Goal: Information Seeking & Learning: Learn about a topic

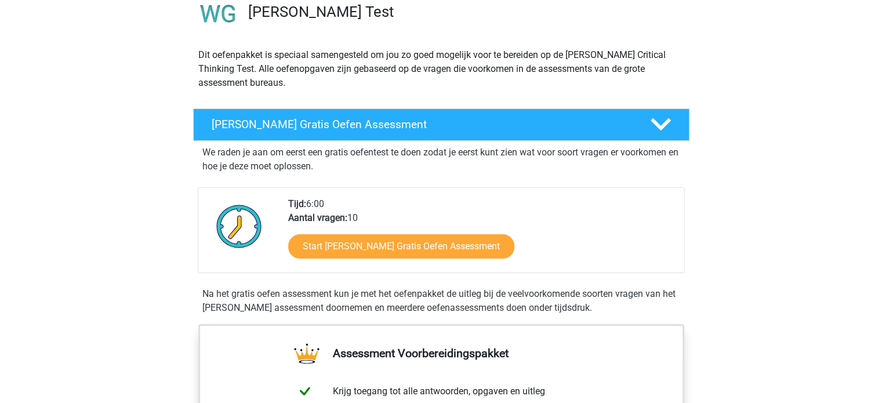
scroll to position [174, 0]
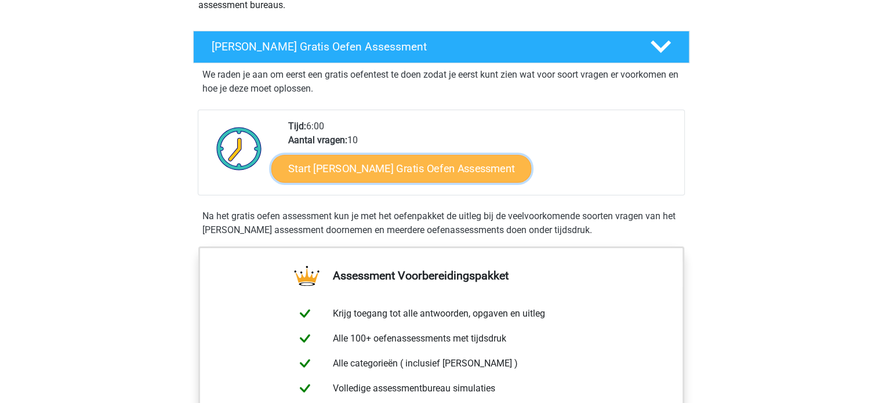
click at [388, 172] on link "Start [PERSON_NAME] Gratis Oefen Assessment" at bounding box center [401, 169] width 260 height 28
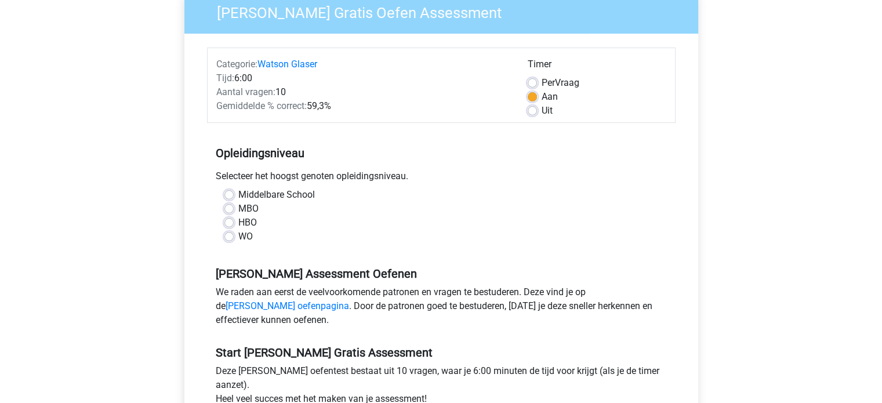
scroll to position [116, 0]
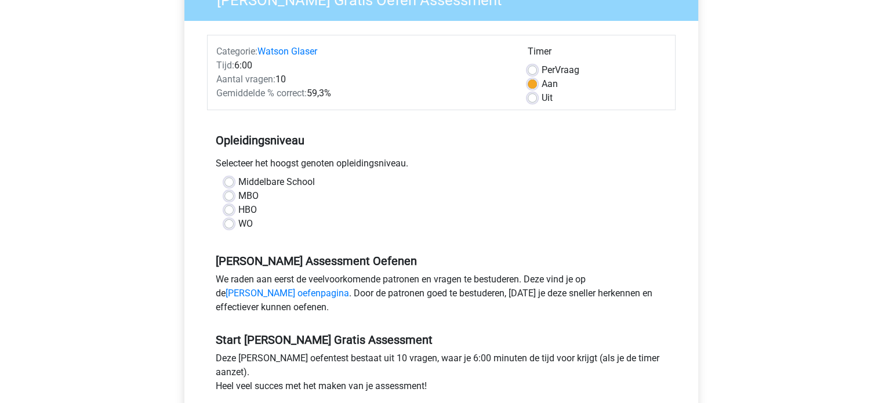
click at [232, 229] on div "WO" at bounding box center [441, 224] width 434 height 14
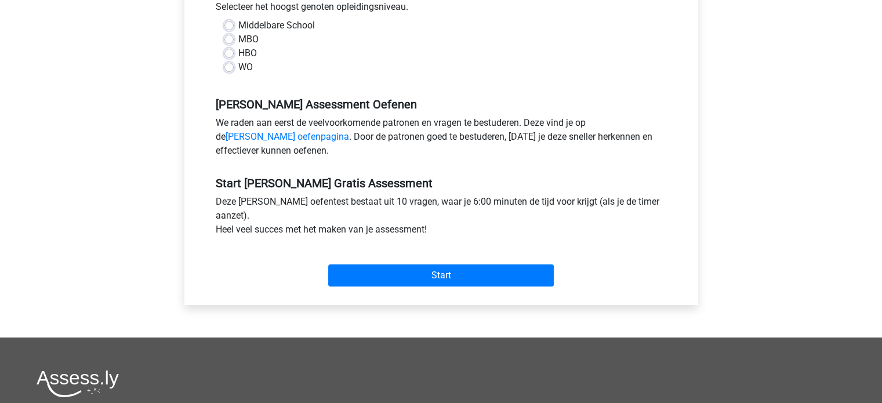
scroll to position [174, 0]
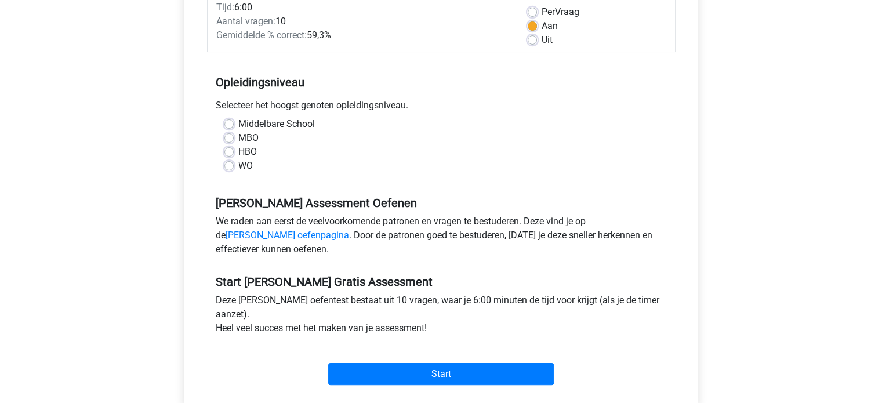
click at [238, 169] on label "WO" at bounding box center [245, 166] width 14 height 14
click at [227, 169] on input "WO" at bounding box center [228, 165] width 9 height 12
radio input "true"
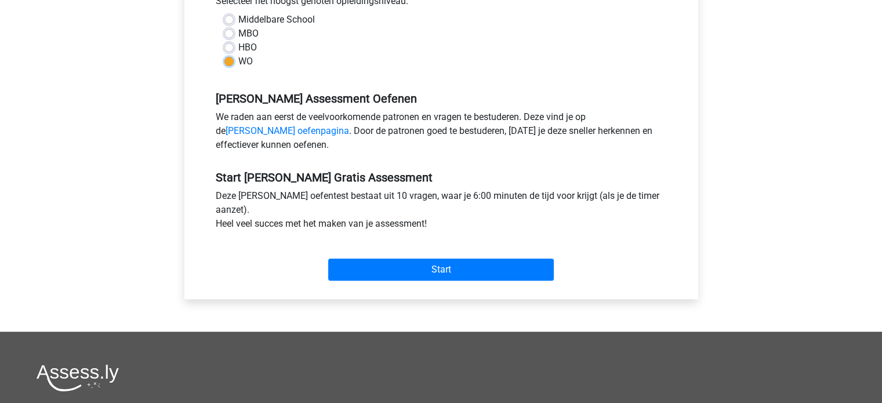
scroll to position [348, 0]
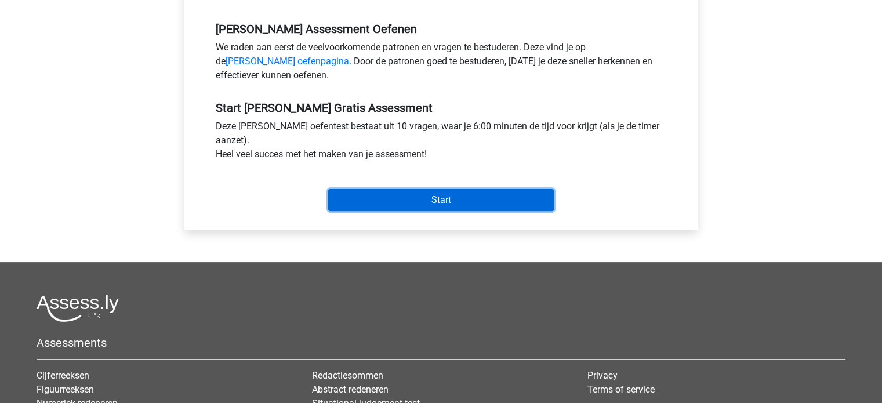
click at [414, 192] on input "Start" at bounding box center [441, 200] width 226 height 22
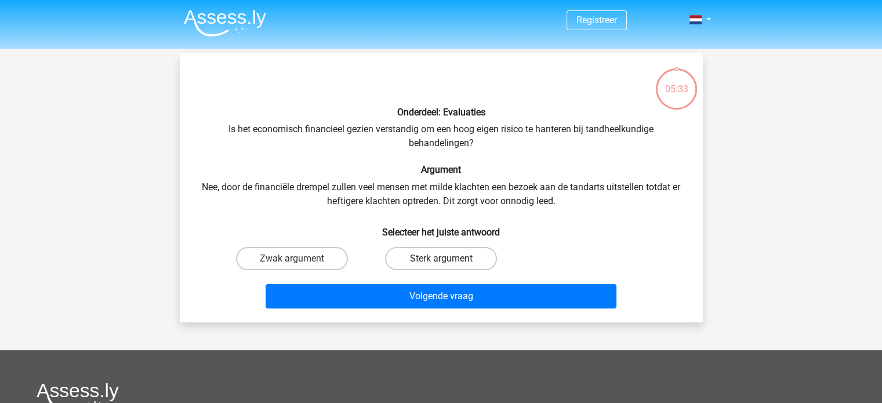
click at [429, 251] on label "Sterk argument" at bounding box center [441, 258] width 112 height 23
click at [441, 259] on input "Sterk argument" at bounding box center [445, 263] width 8 height 8
radio input "true"
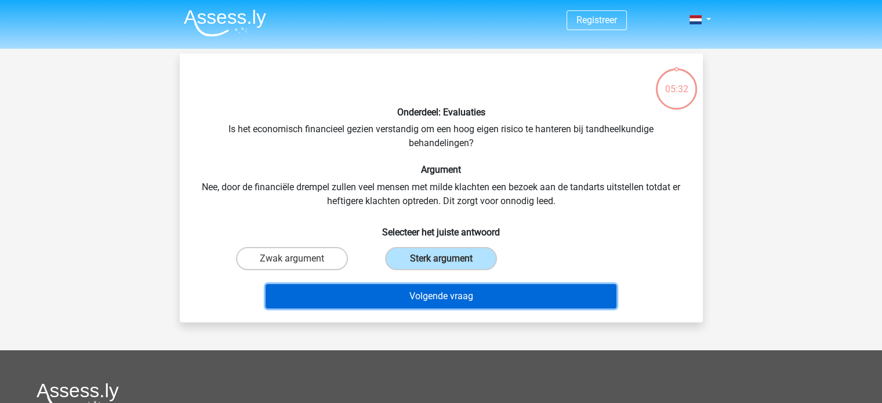
click at [463, 301] on button "Volgende vraag" at bounding box center [441, 296] width 351 height 24
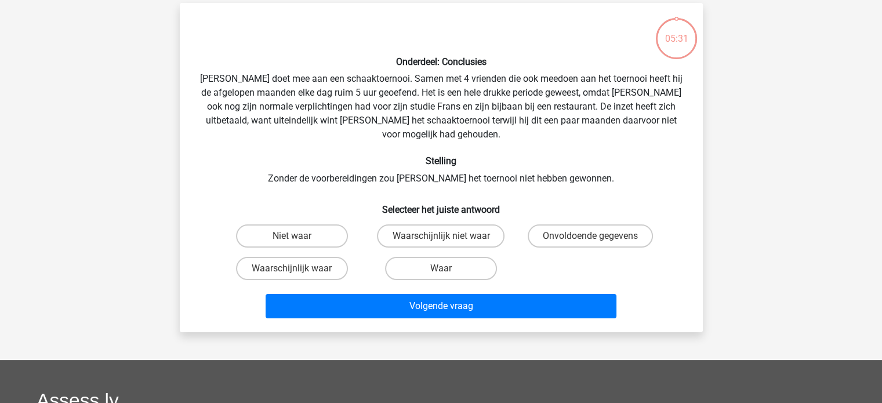
scroll to position [53, 0]
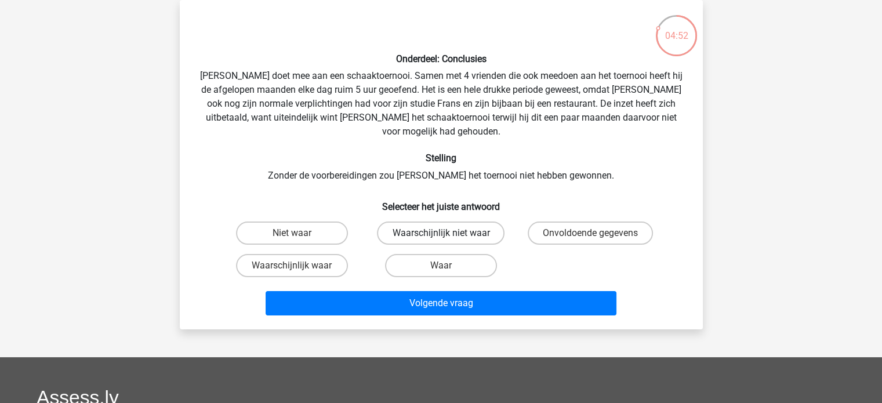
click at [453, 221] on label "Waarschijnlijk niet waar" at bounding box center [441, 232] width 128 height 23
click at [448, 233] on input "Waarschijnlijk niet waar" at bounding box center [445, 237] width 8 height 8
radio input "true"
click at [312, 254] on label "Waarschijnlijk waar" at bounding box center [292, 265] width 112 height 23
click at [299, 266] on input "Waarschijnlijk waar" at bounding box center [296, 270] width 8 height 8
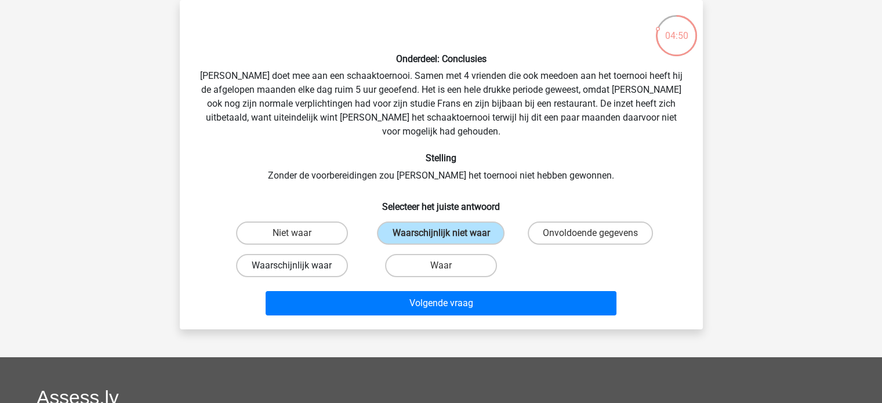
radio input "true"
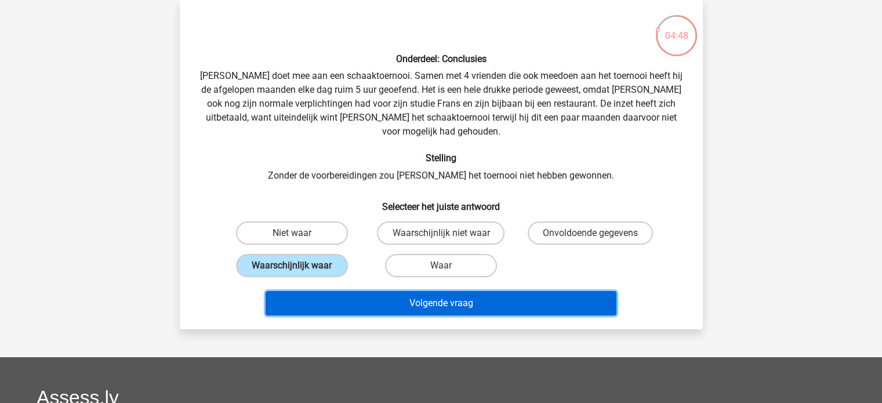
click at [382, 291] on button "Volgende vraag" at bounding box center [441, 303] width 351 height 24
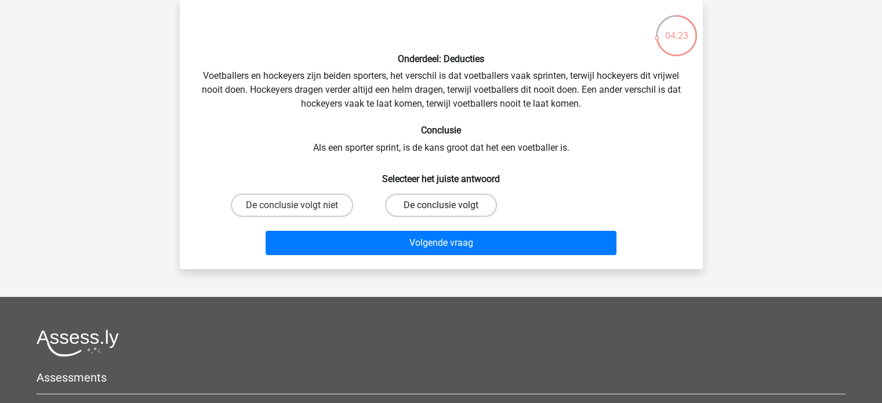
click at [417, 201] on label "De conclusie volgt" at bounding box center [441, 205] width 112 height 23
click at [441, 205] on input "De conclusie volgt" at bounding box center [445, 209] width 8 height 8
radio input "true"
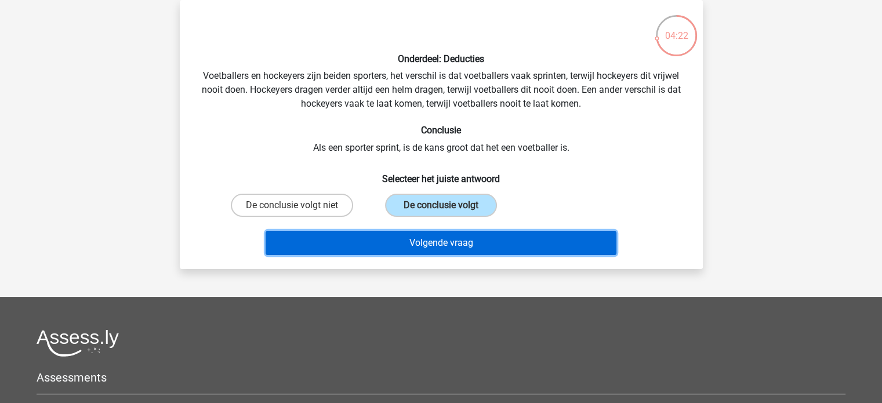
click at [470, 238] on button "Volgende vraag" at bounding box center [441, 243] width 351 height 24
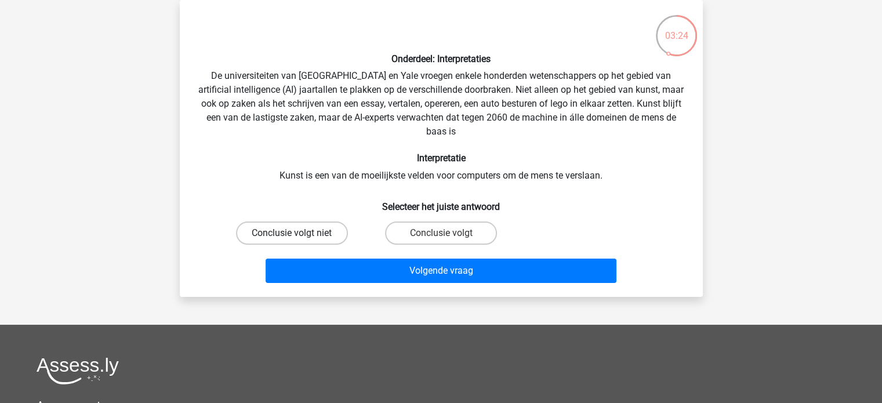
click at [304, 234] on label "Conclusie volgt niet" at bounding box center [292, 232] width 112 height 23
click at [299, 234] on input "Conclusie volgt niet" at bounding box center [296, 237] width 8 height 8
radio input "true"
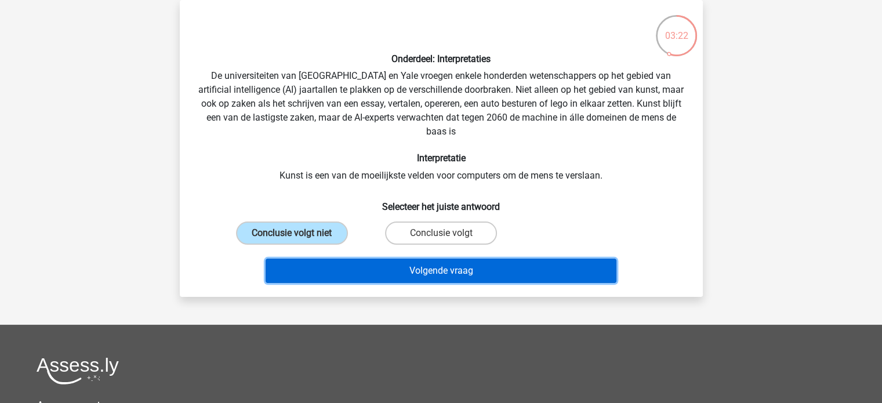
click at [383, 264] on button "Volgende vraag" at bounding box center [441, 271] width 351 height 24
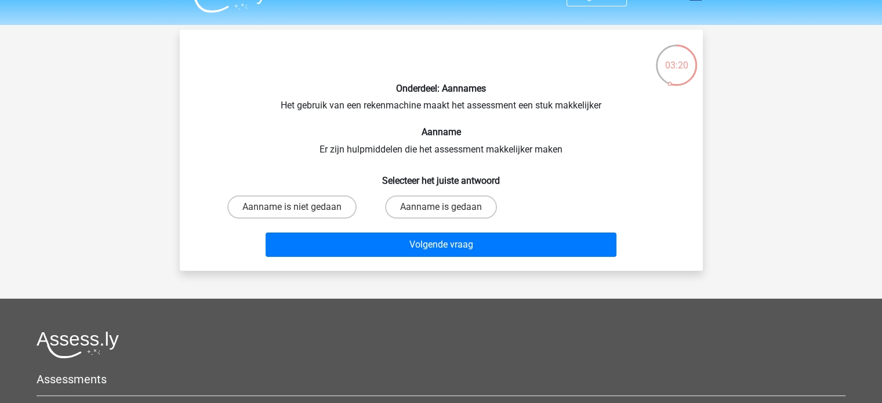
scroll to position [0, 0]
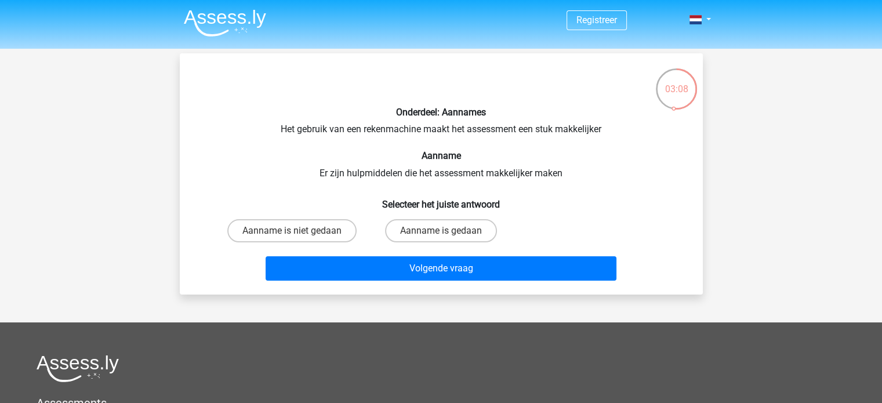
click at [443, 234] on input "Aanname is gedaan" at bounding box center [445, 235] width 8 height 8
radio input "true"
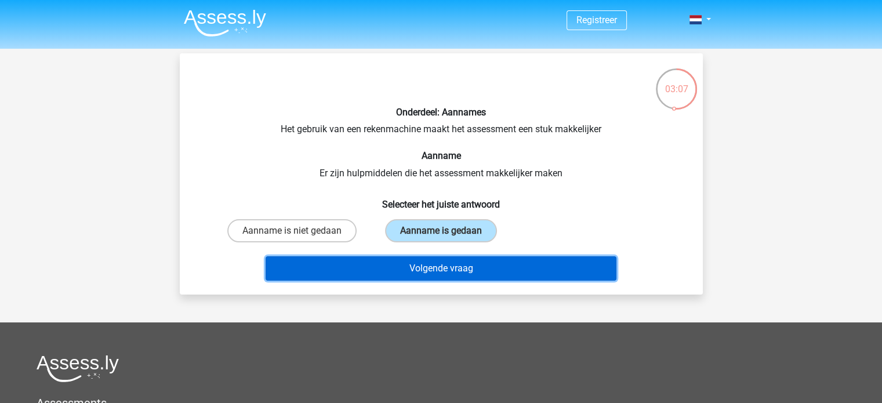
click at [454, 263] on button "Volgende vraag" at bounding box center [441, 268] width 351 height 24
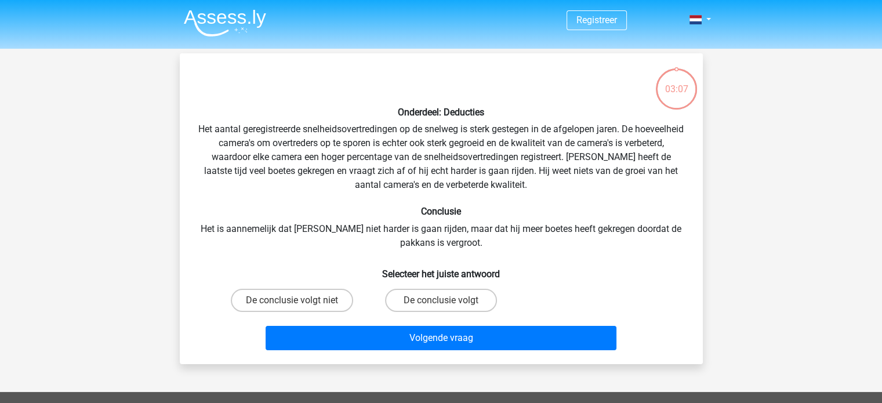
scroll to position [53, 0]
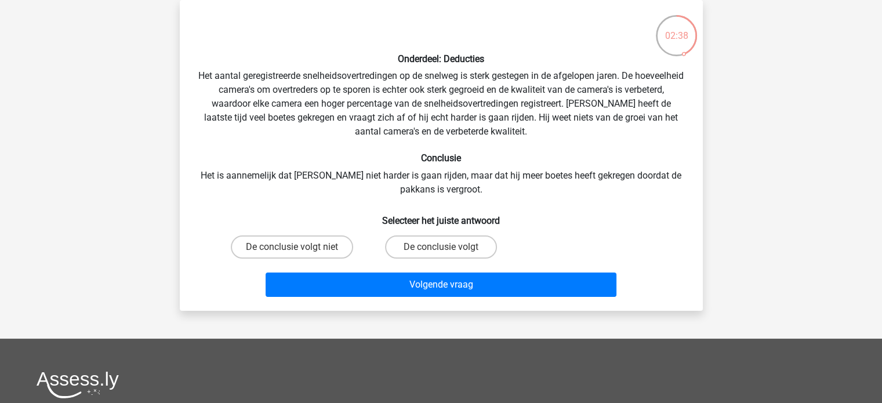
click at [446, 251] on input "De conclusie volgt" at bounding box center [445, 251] width 8 height 8
radio input "true"
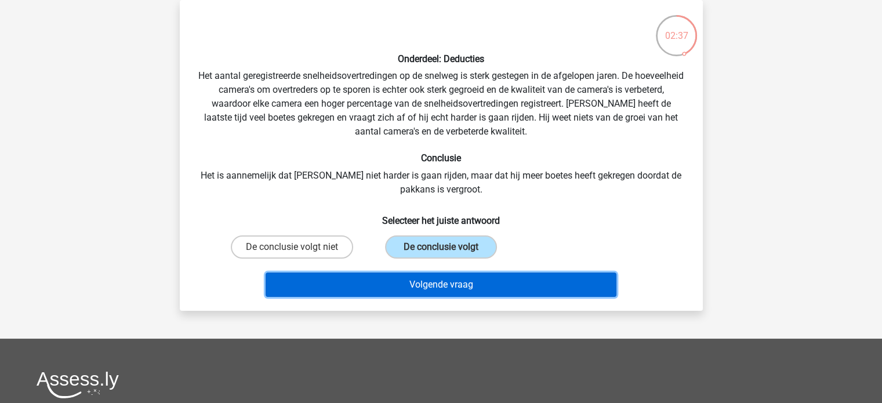
click at [450, 289] on button "Volgende vraag" at bounding box center [441, 284] width 351 height 24
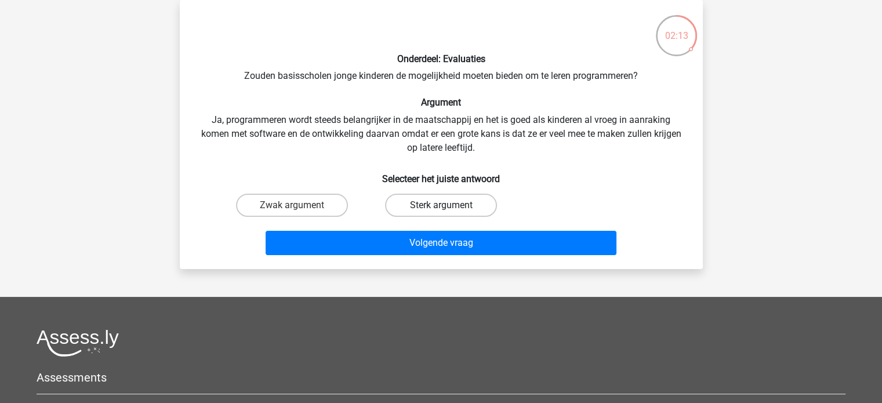
click at [410, 206] on label "Sterk argument" at bounding box center [441, 205] width 112 height 23
click at [441, 206] on input "Sterk argument" at bounding box center [445, 209] width 8 height 8
radio input "true"
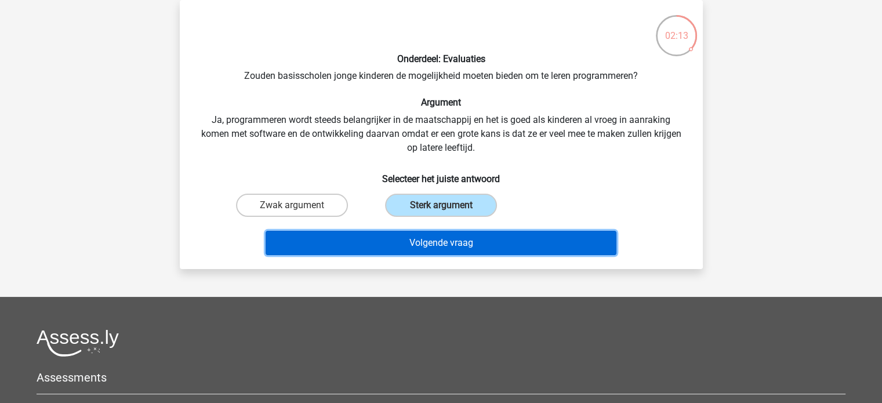
click at [420, 243] on button "Volgende vraag" at bounding box center [441, 243] width 351 height 24
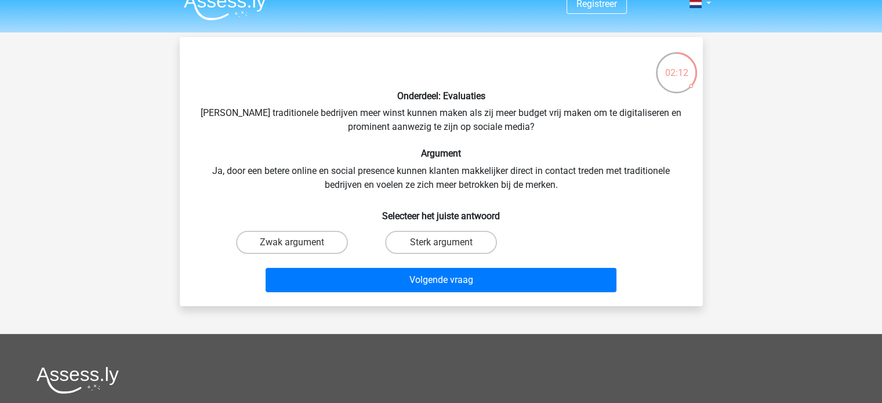
scroll to position [0, 0]
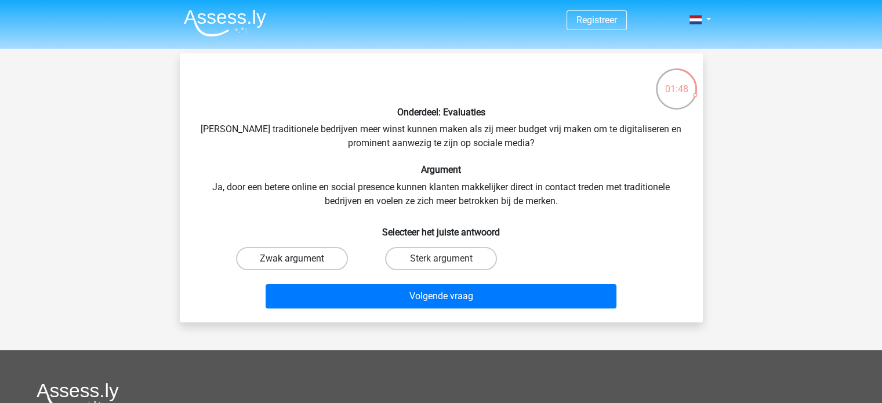
click at [308, 258] on label "Zwak argument" at bounding box center [292, 258] width 112 height 23
click at [299, 259] on input "Zwak argument" at bounding box center [296, 263] width 8 height 8
radio input "true"
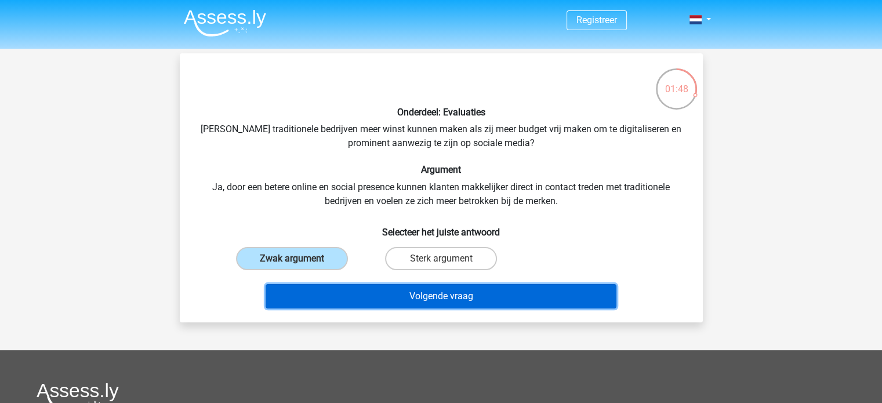
click at [371, 287] on button "Volgende vraag" at bounding box center [441, 296] width 351 height 24
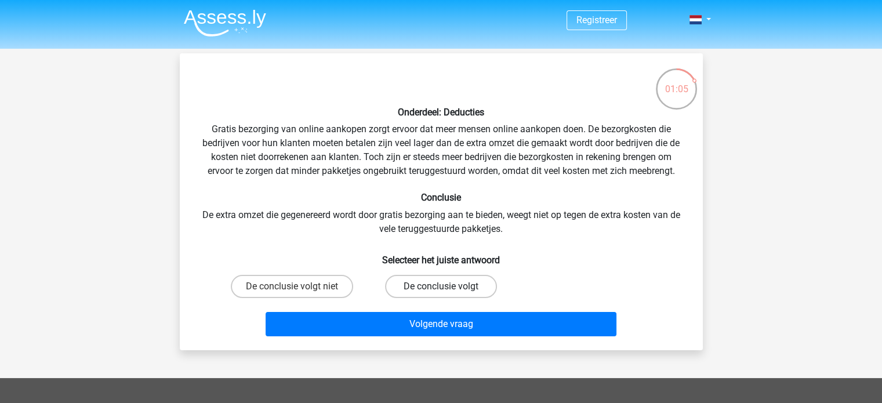
click at [408, 290] on label "De conclusie volgt" at bounding box center [441, 286] width 112 height 23
click at [441, 290] on input "De conclusie volgt" at bounding box center [445, 290] width 8 height 8
radio input "true"
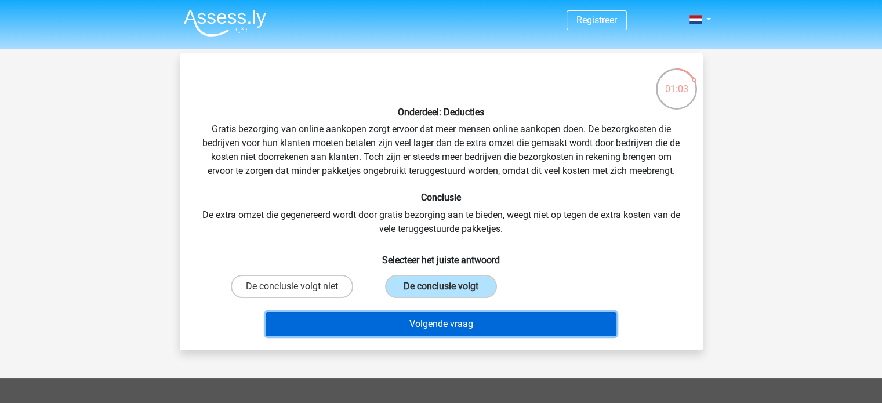
click at [421, 321] on button "Volgende vraag" at bounding box center [441, 324] width 351 height 24
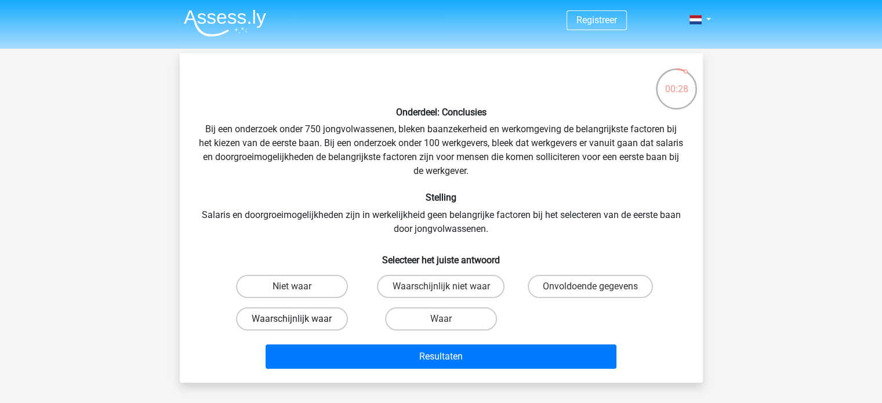
click at [318, 321] on label "Waarschijnlijk waar" at bounding box center [292, 318] width 112 height 23
click at [299, 321] on input "Waarschijnlijk waar" at bounding box center [296, 323] width 8 height 8
radio input "true"
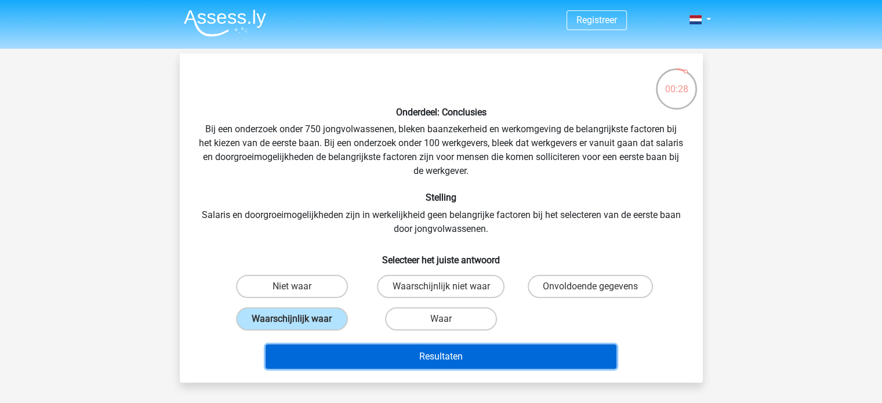
click at [373, 351] on button "Resultaten" at bounding box center [441, 356] width 351 height 24
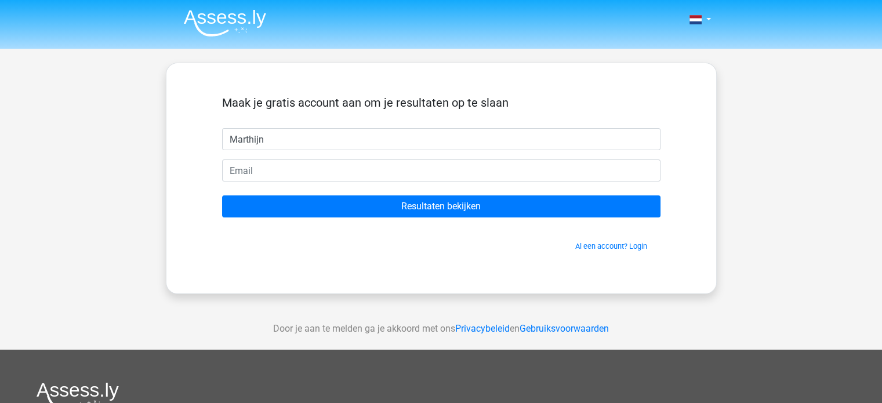
type input "Marthijn"
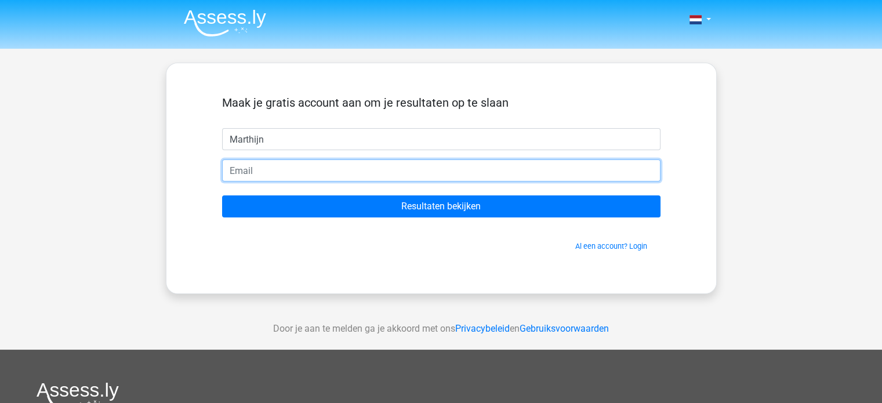
type input "M"
type input "[EMAIL_ADDRESS][DOMAIN_NAME]"
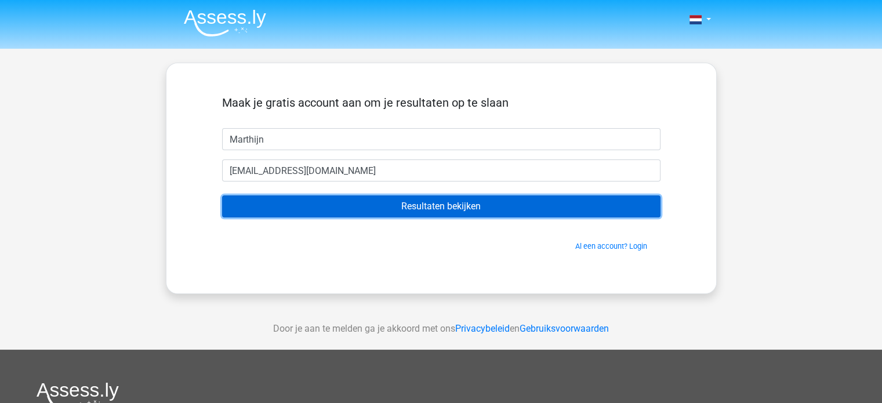
click at [407, 203] on input "Resultaten bekijken" at bounding box center [441, 206] width 438 height 22
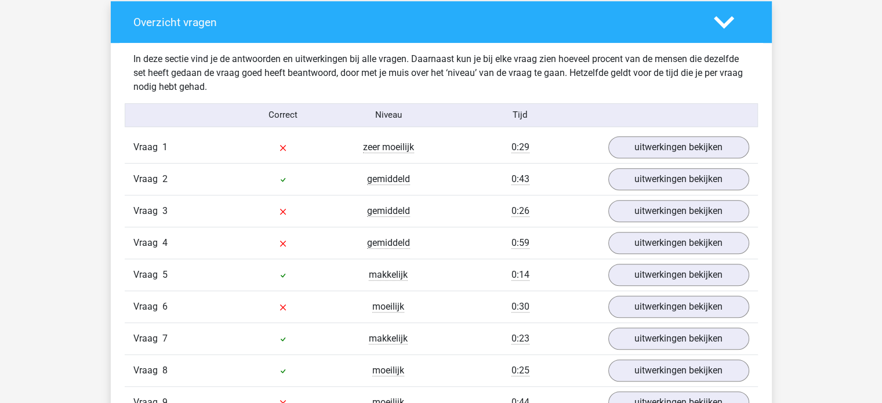
scroll to position [754, 0]
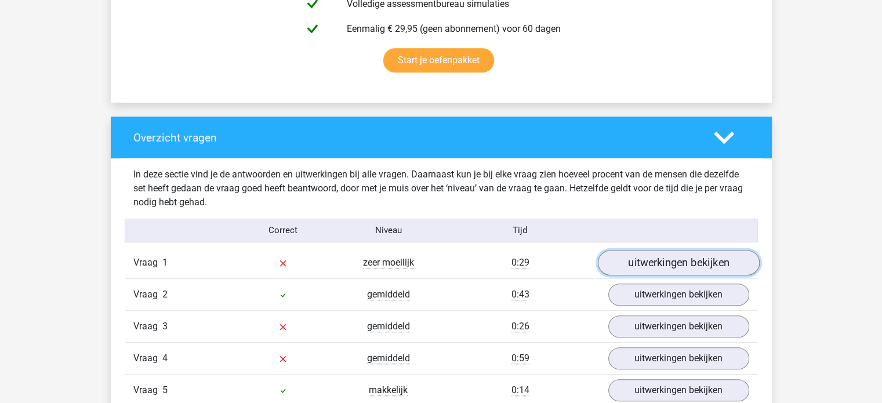
click at [706, 259] on link "uitwerkingen bekijken" at bounding box center [678, 263] width 162 height 26
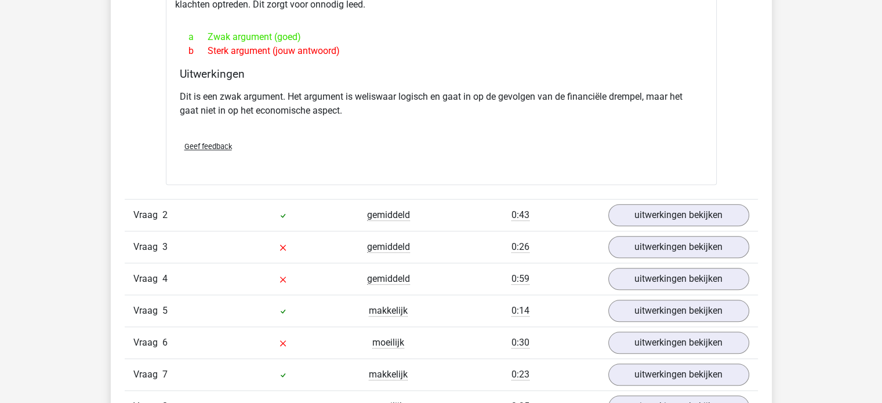
scroll to position [1217, 0]
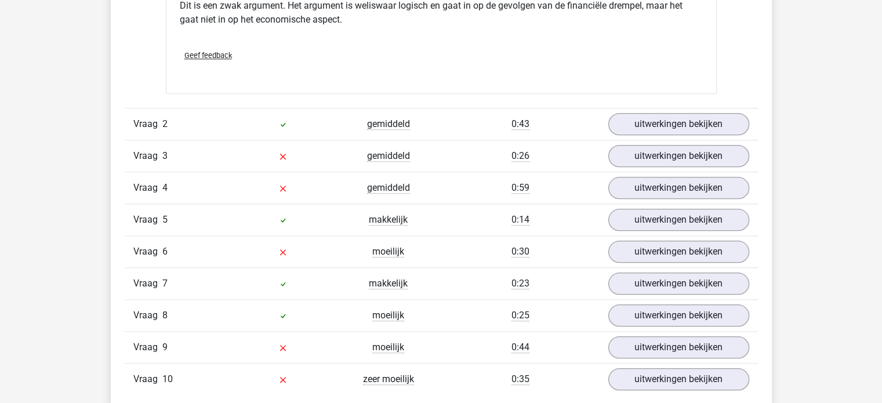
click at [326, 120] on div at bounding box center [283, 124] width 106 height 14
click at [630, 131] on link "uitwerkingen bekijken" at bounding box center [678, 125] width 162 height 26
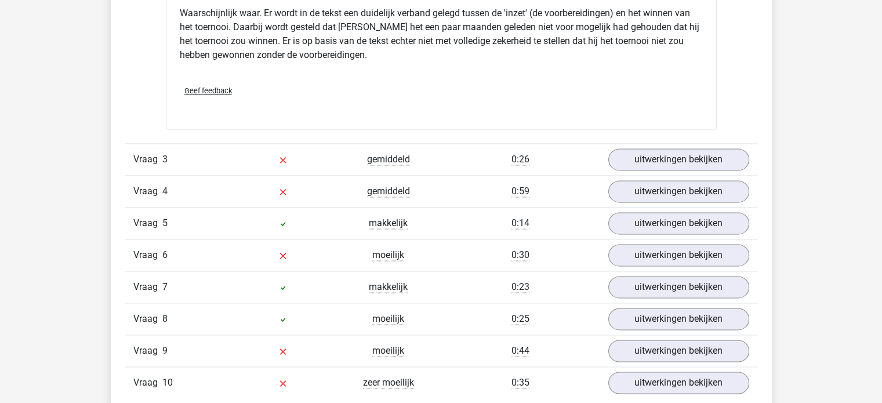
scroll to position [1623, 0]
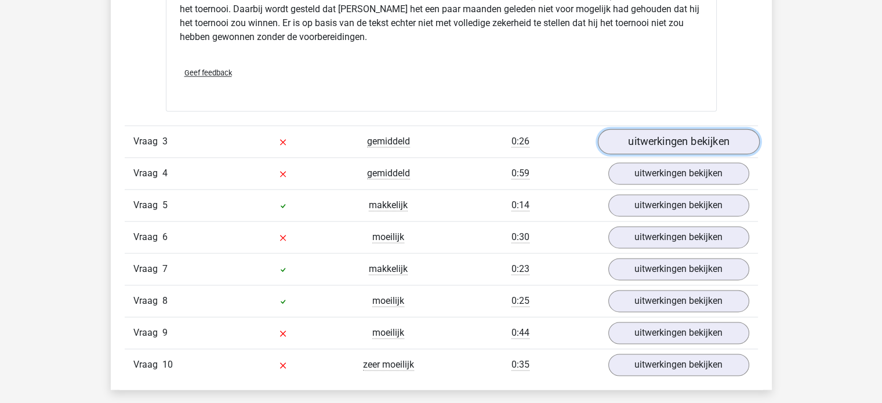
click at [652, 136] on link "uitwerkingen bekijken" at bounding box center [678, 142] width 162 height 26
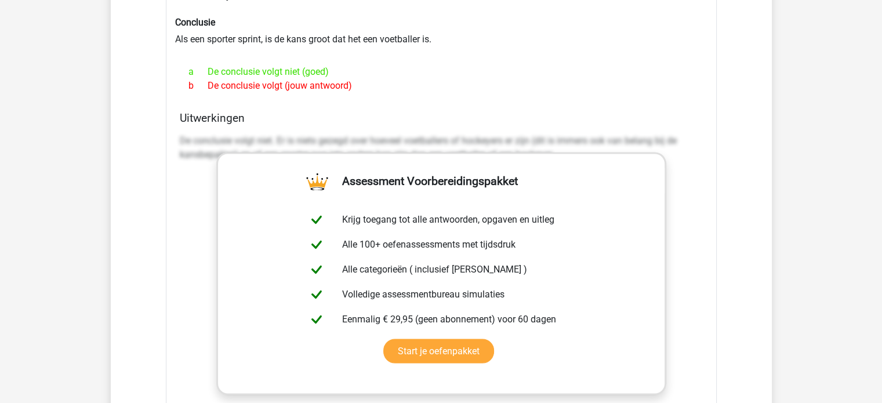
scroll to position [1797, 0]
